Goal: Find specific page/section

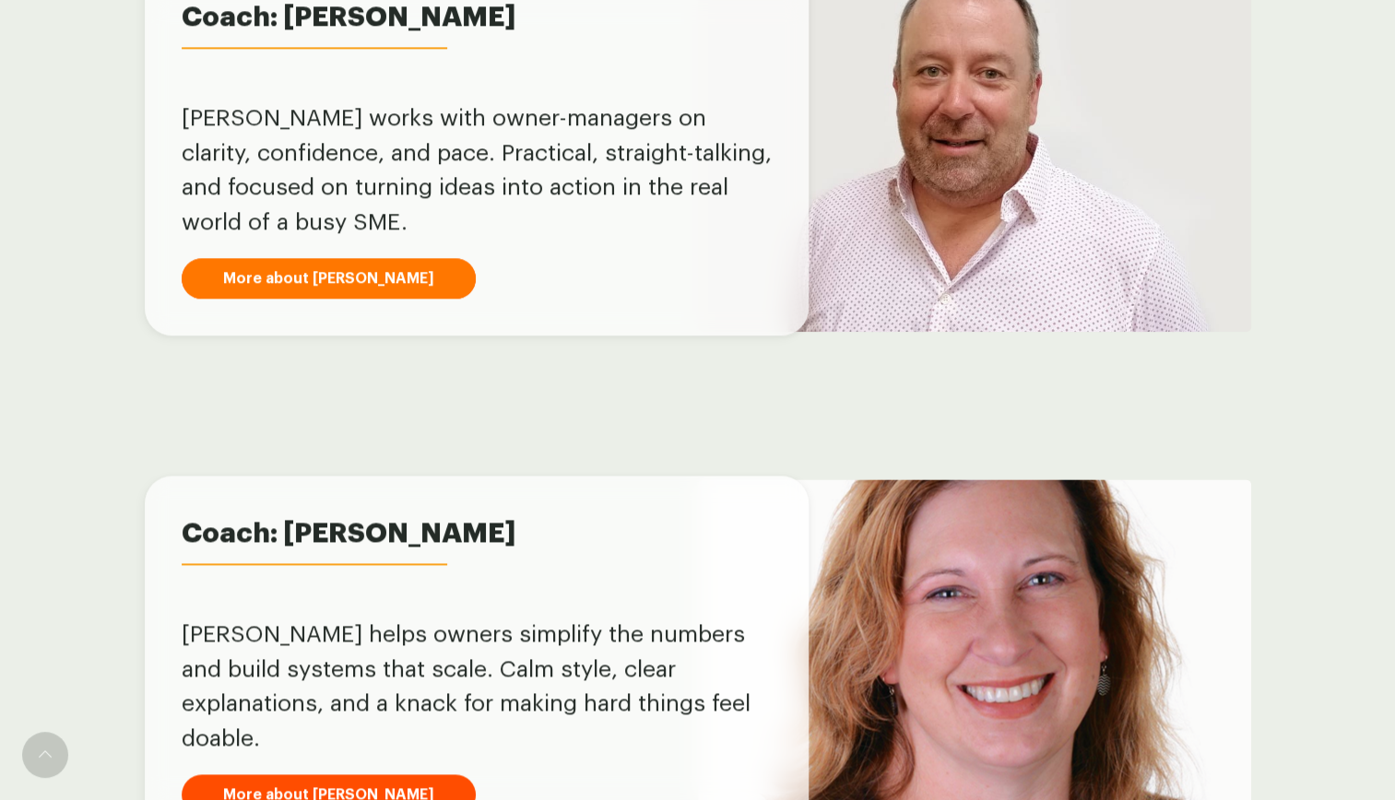
scroll to position [1137, 0]
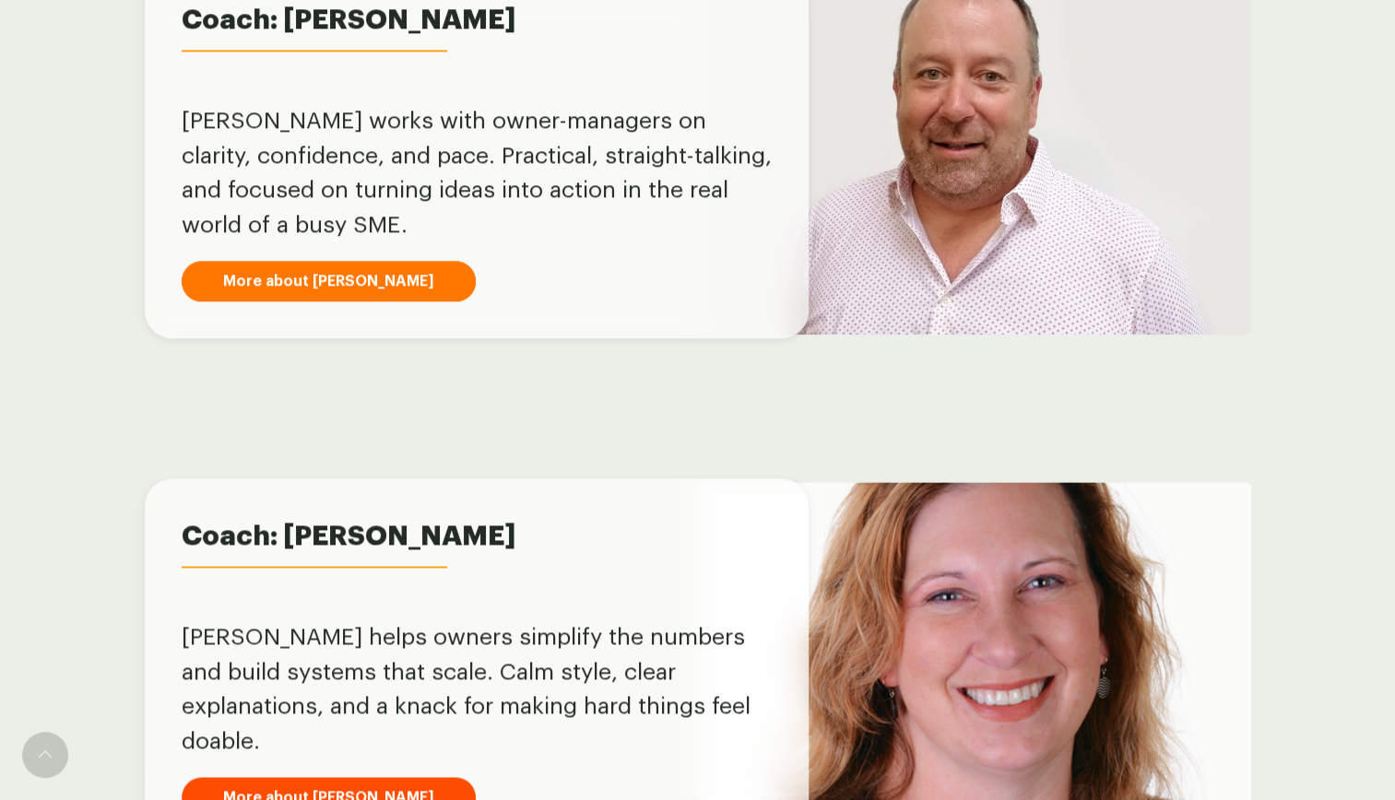
click at [297, 279] on link "More about [PERSON_NAME]" at bounding box center [329, 281] width 294 height 41
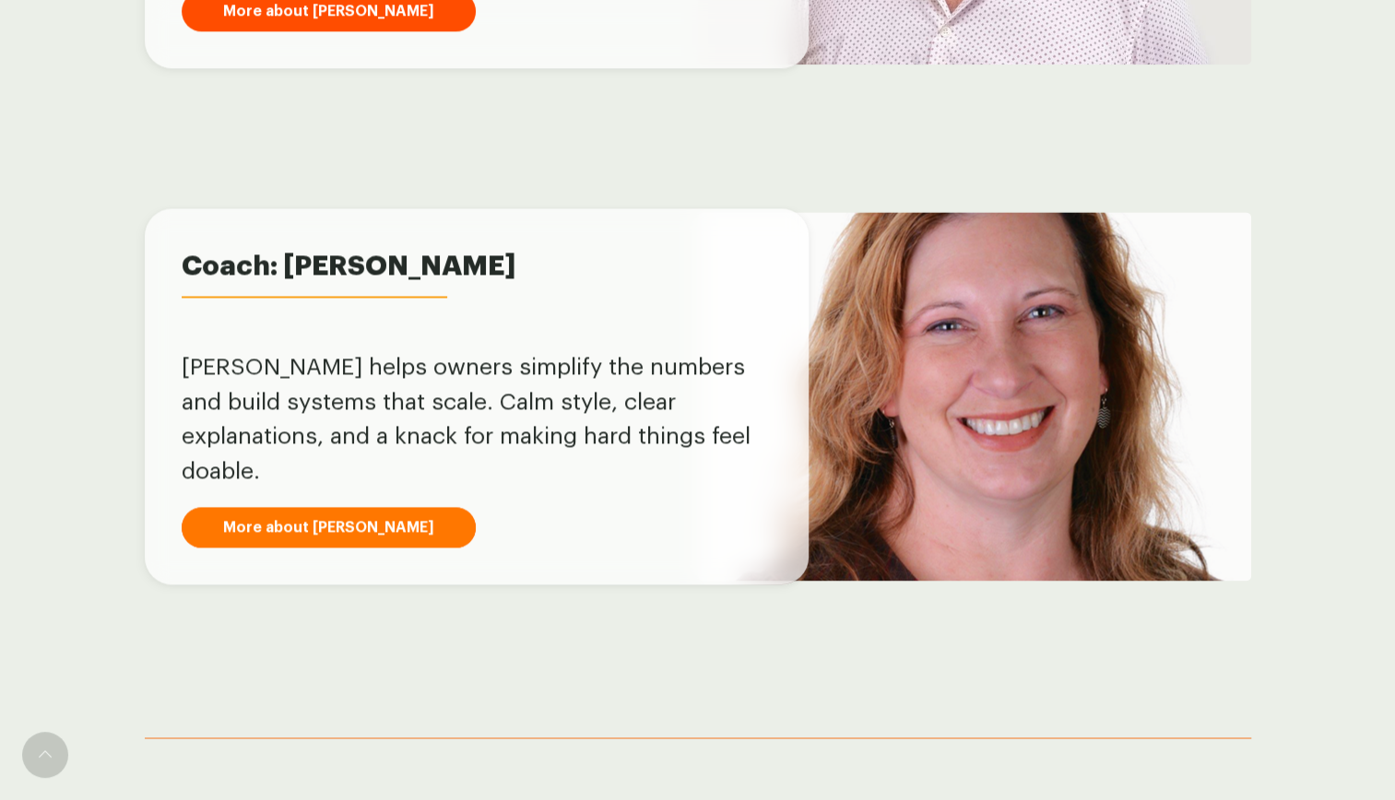
scroll to position [1408, 0]
click at [302, 511] on link "More about [PERSON_NAME]" at bounding box center [329, 526] width 294 height 41
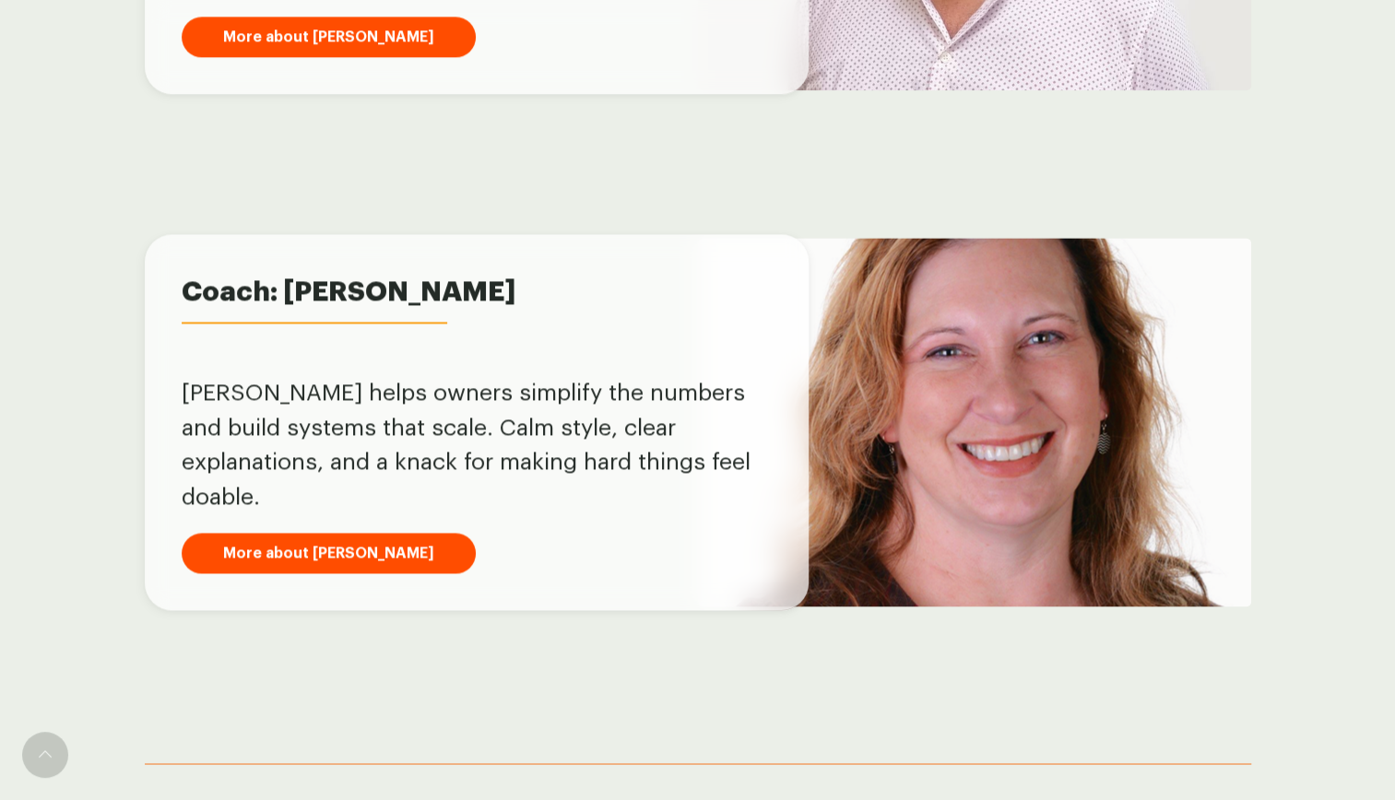
scroll to position [1383, 0]
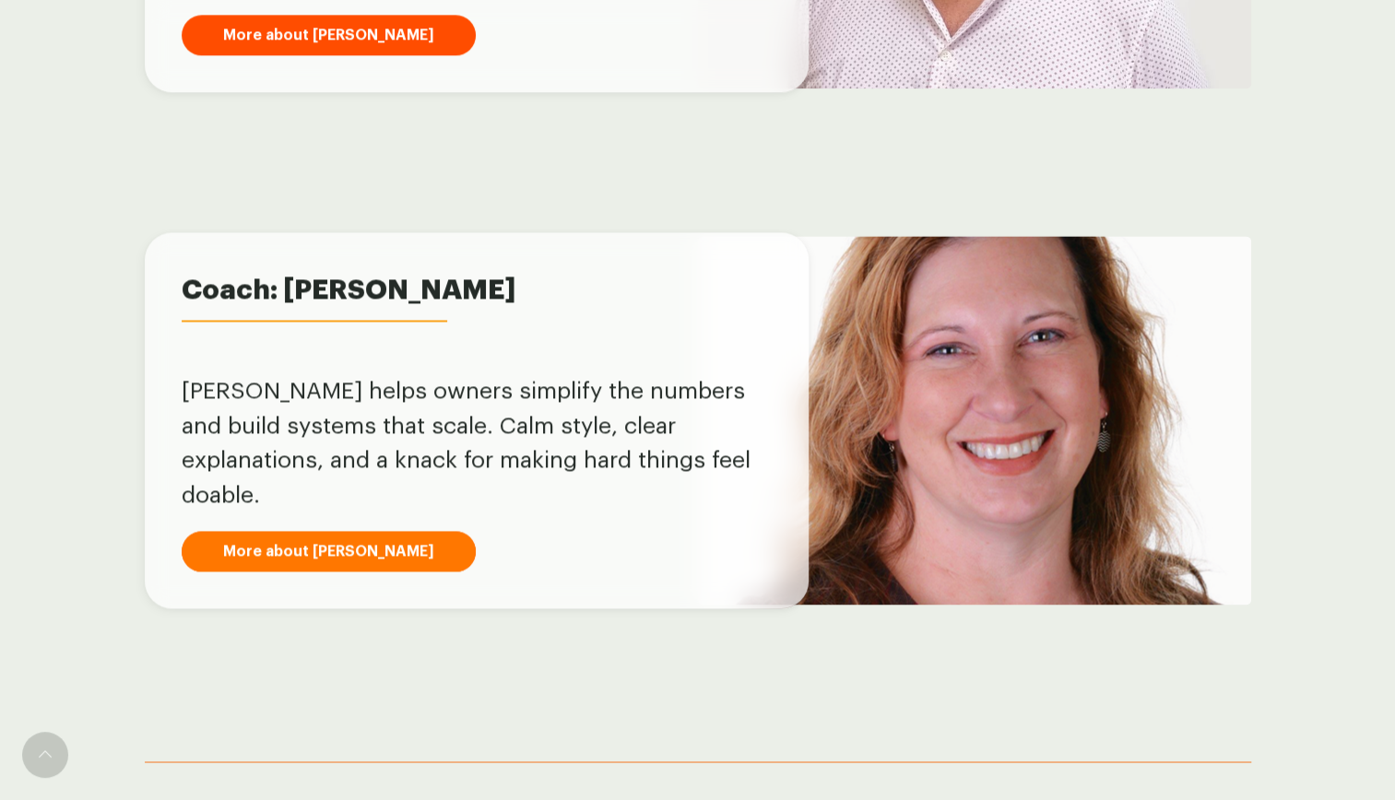
drag, startPoint x: 321, startPoint y: 539, endPoint x: 331, endPoint y: 537, distance: 10.3
click at [321, 539] on link "More about [PERSON_NAME]" at bounding box center [329, 551] width 294 height 41
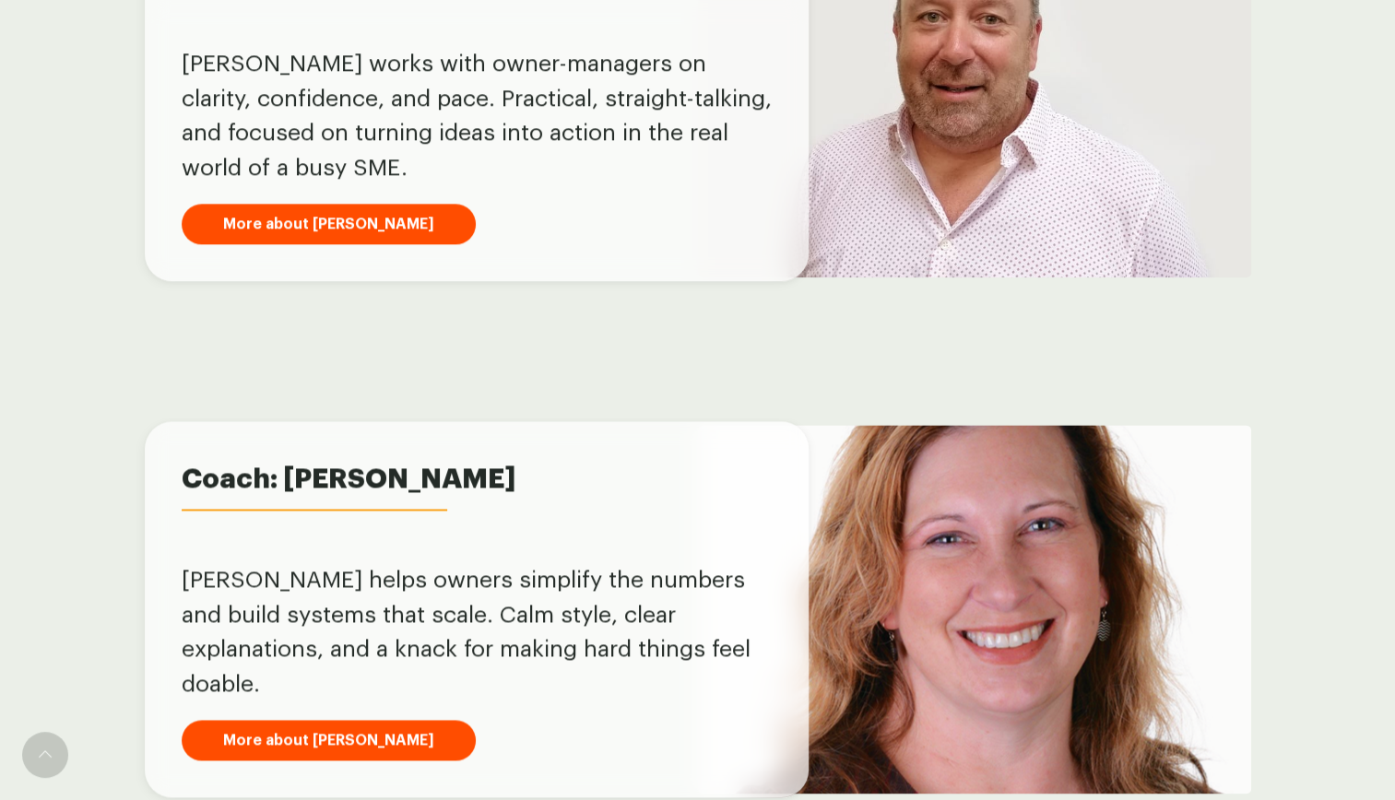
scroll to position [1291, 0]
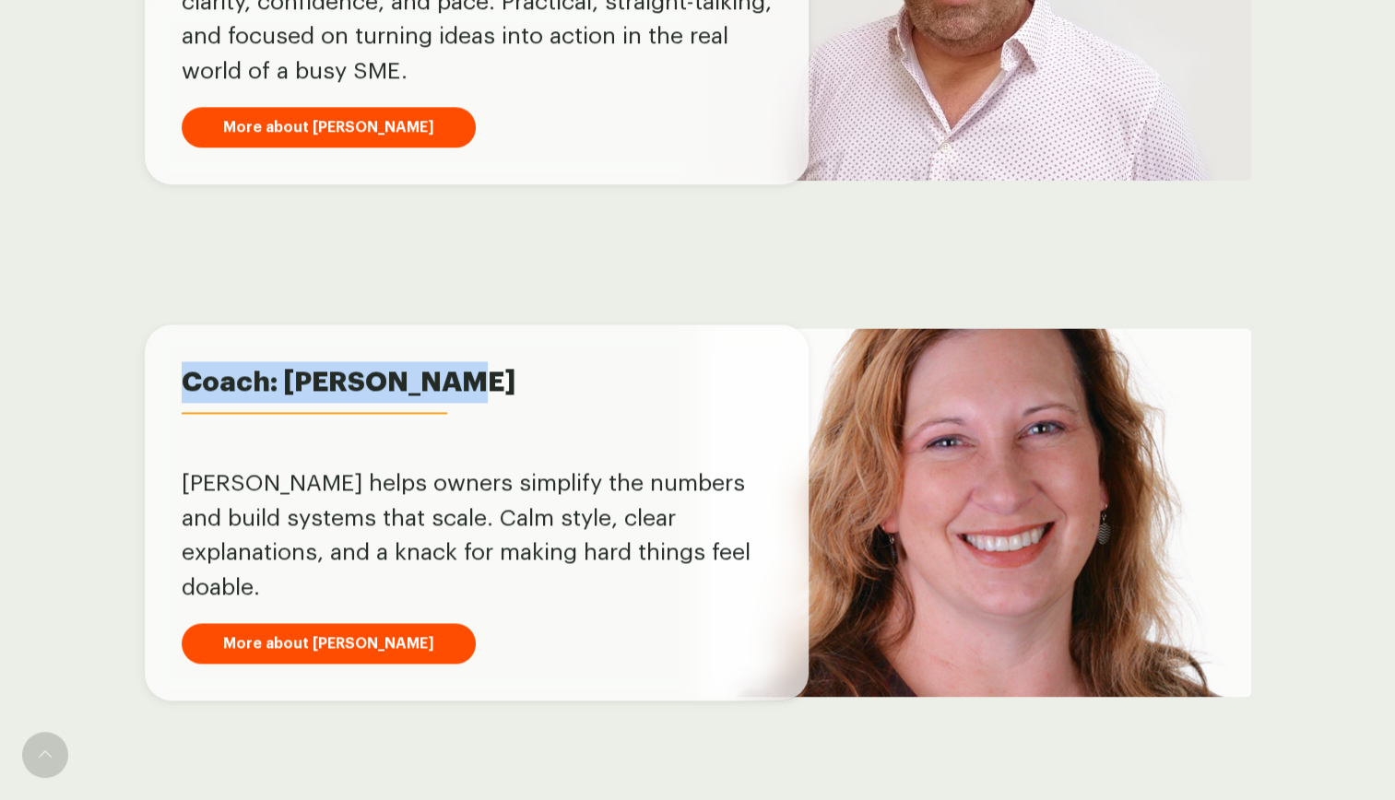
drag, startPoint x: 184, startPoint y: 399, endPoint x: 437, endPoint y: 402, distance: 253.6
click at [437, 402] on span "Coach: [PERSON_NAME]" at bounding box center [477, 381] width 590 height 41
copy span "Coach: [PERSON_NAME]"
